Goal: Transaction & Acquisition: Book appointment/travel/reservation

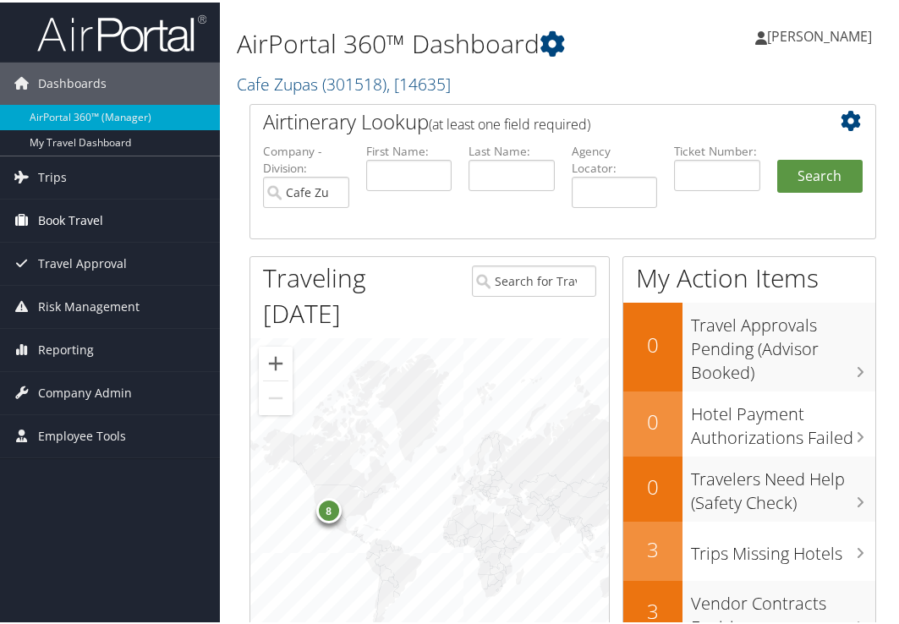
click at [40, 230] on span "Book Travel" at bounding box center [70, 218] width 65 height 42
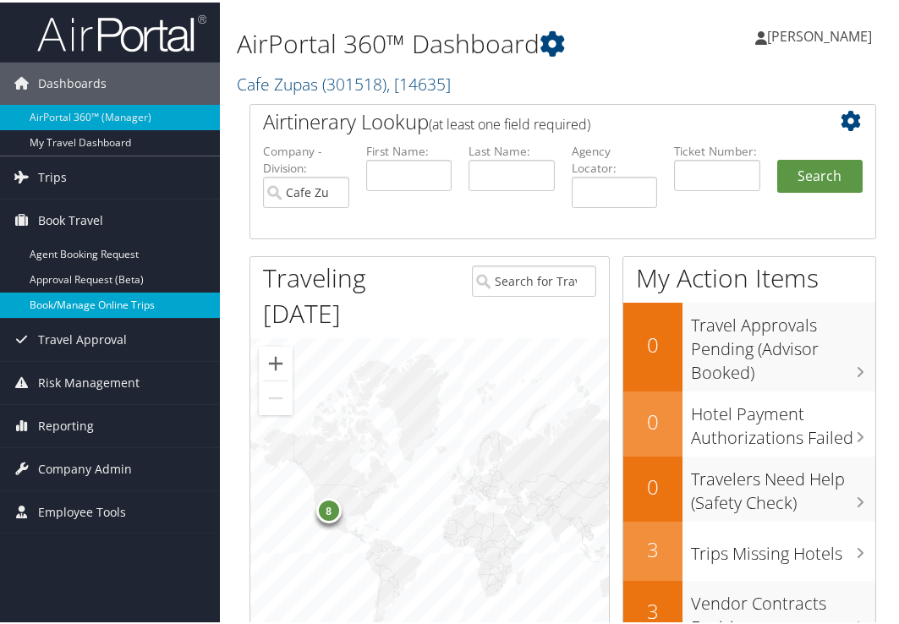
click at [113, 303] on link "Book/Manage Online Trips" at bounding box center [110, 302] width 220 height 25
